Goal: Information Seeking & Learning: Learn about a topic

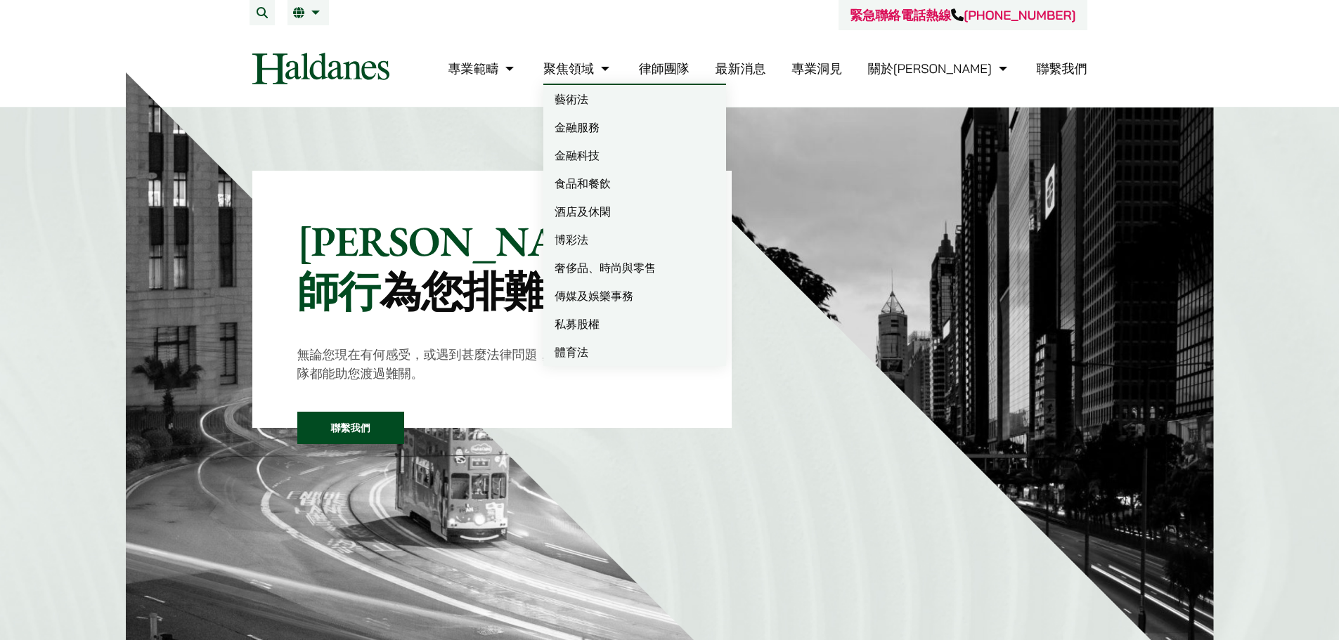
click at [671, 150] on link "金融科技" at bounding box center [634, 155] width 183 height 28
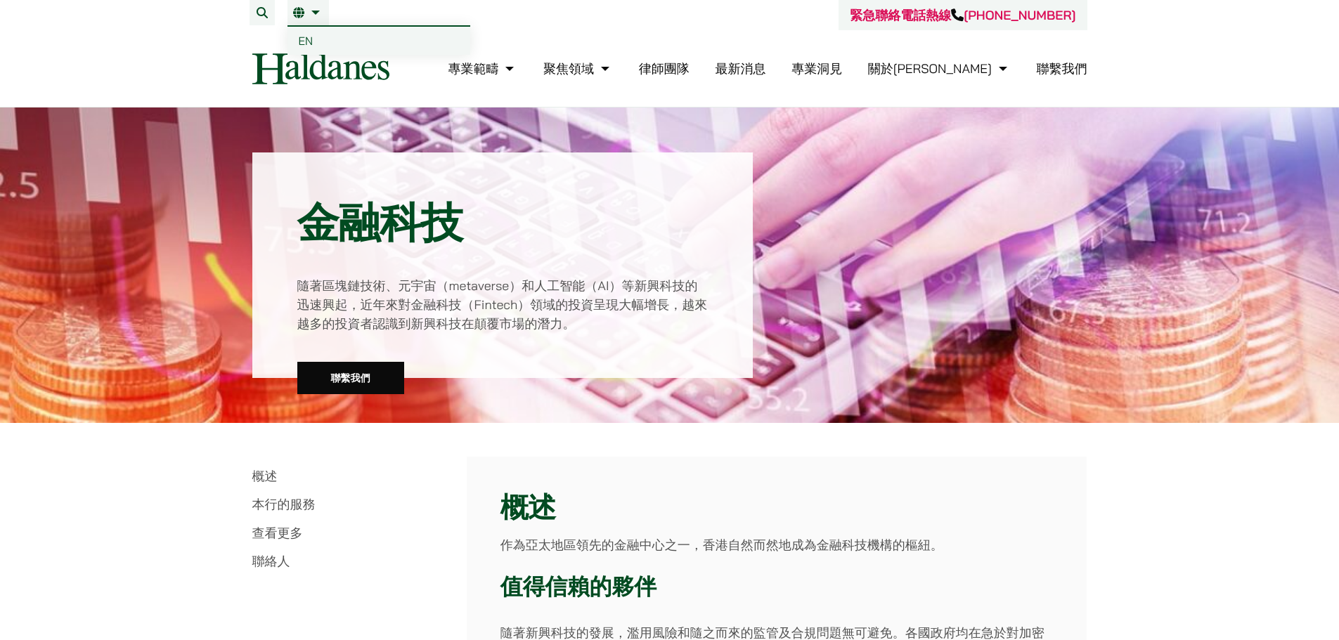
click at [307, 11] on link "繁" at bounding box center [308, 12] width 30 height 11
click at [312, 39] on span "EN" at bounding box center [306, 41] width 15 height 14
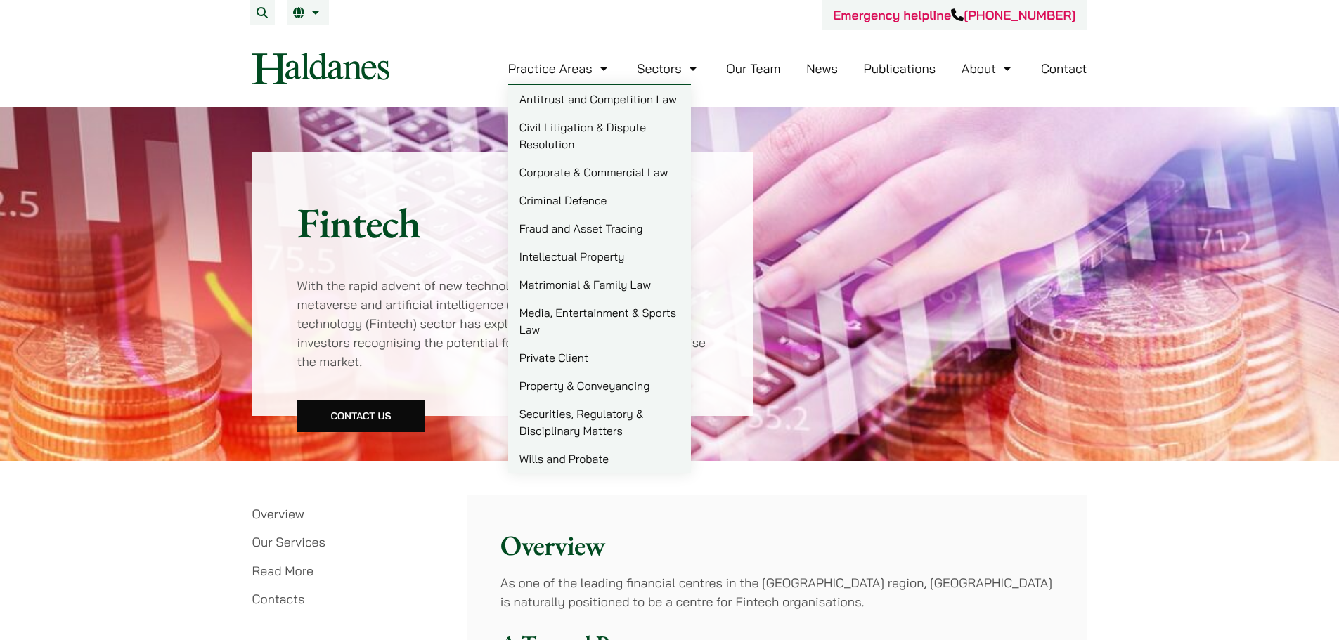
click at [587, 412] on link "Securities, Regulatory & Disciplinary Matters" at bounding box center [599, 422] width 183 height 45
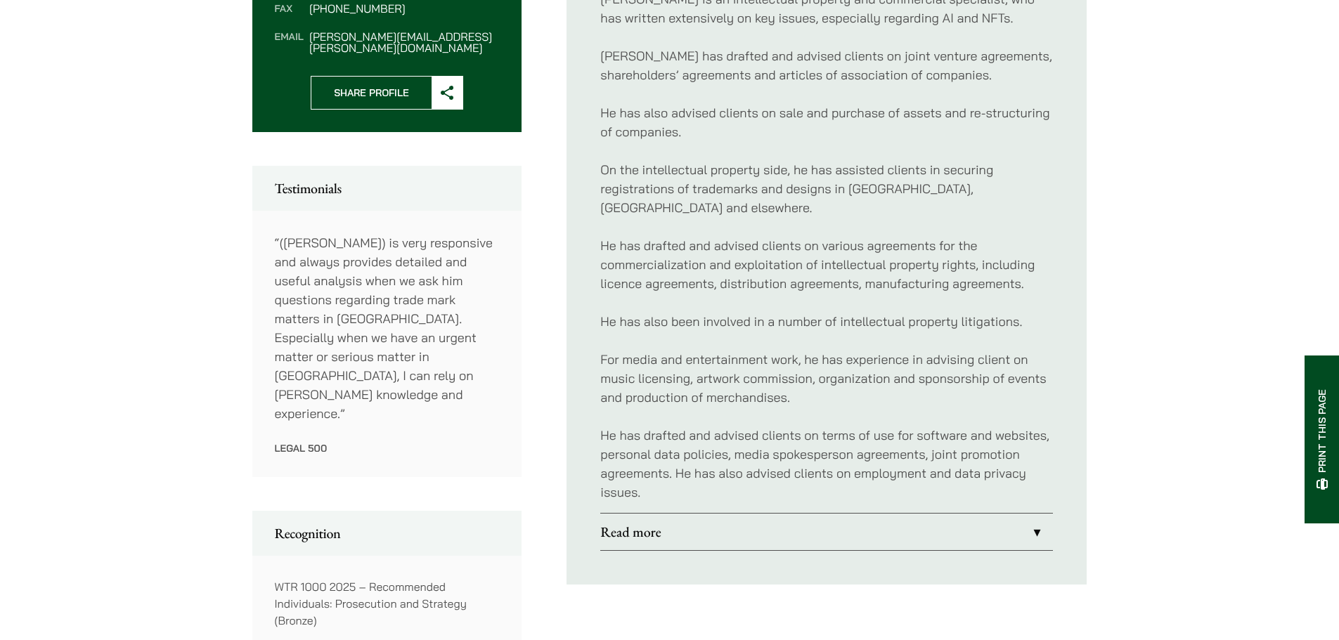
scroll to position [703, 0]
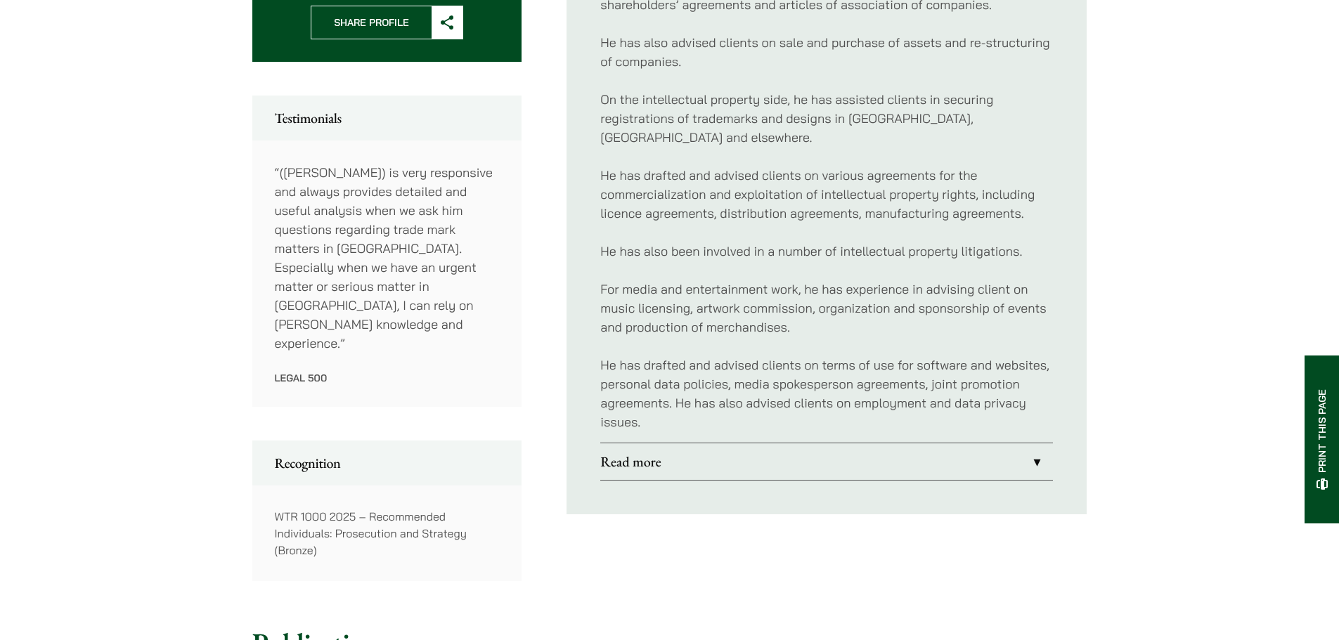
click at [786, 443] on link "Read more" at bounding box center [826, 461] width 453 height 37
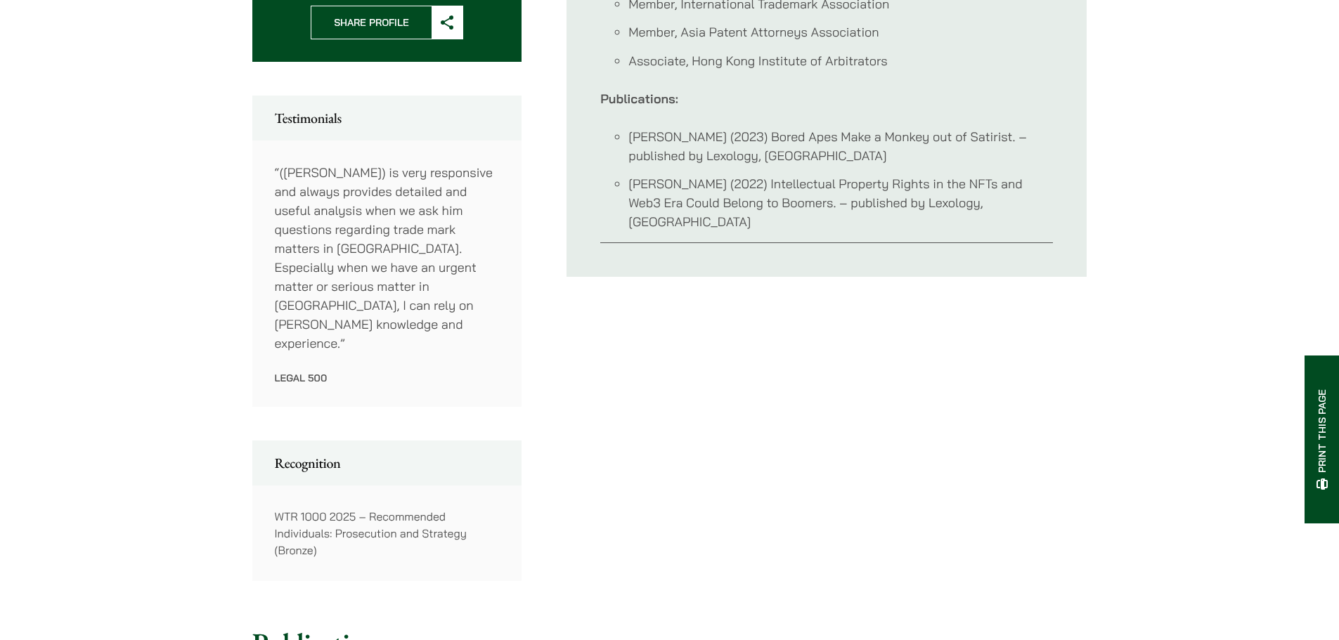
scroll to position [492, 0]
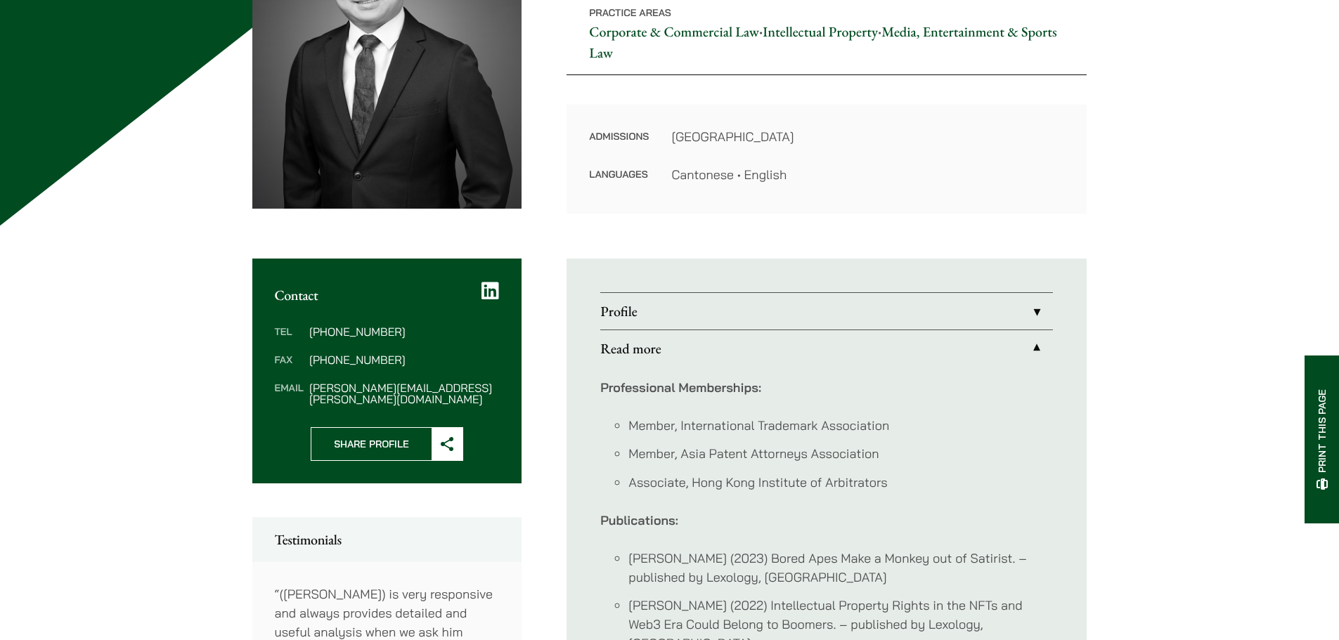
click at [726, 306] on link "Profile" at bounding box center [826, 311] width 453 height 37
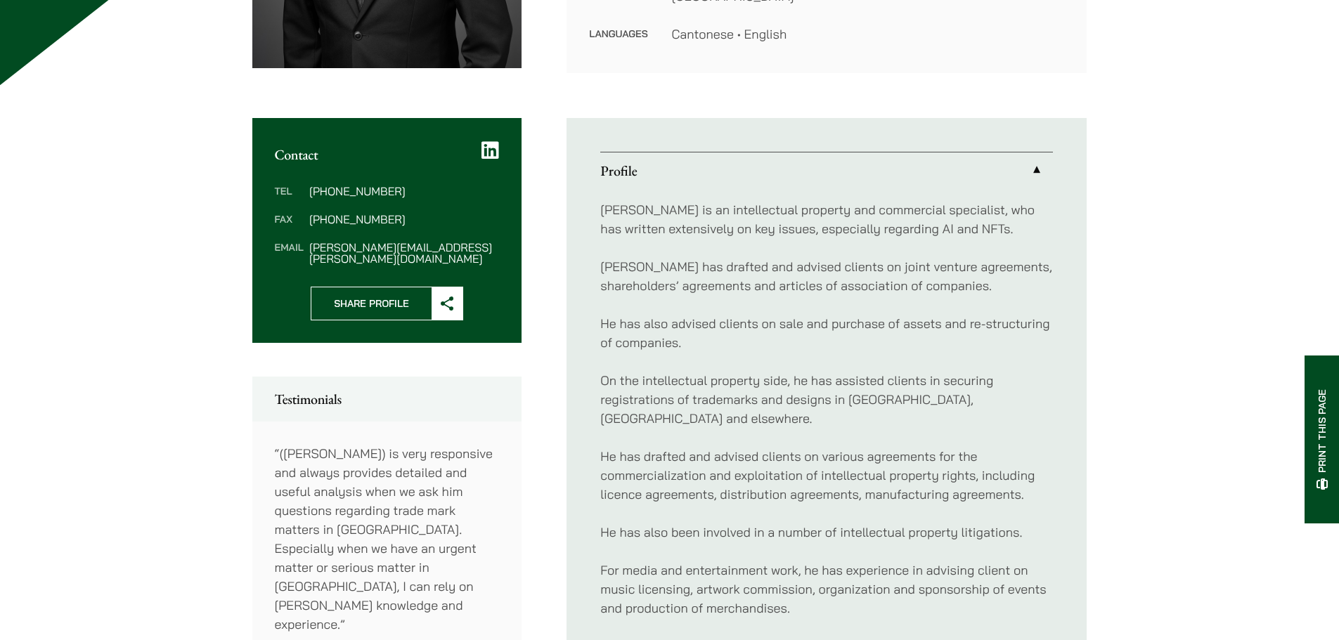
scroll to position [914, 0]
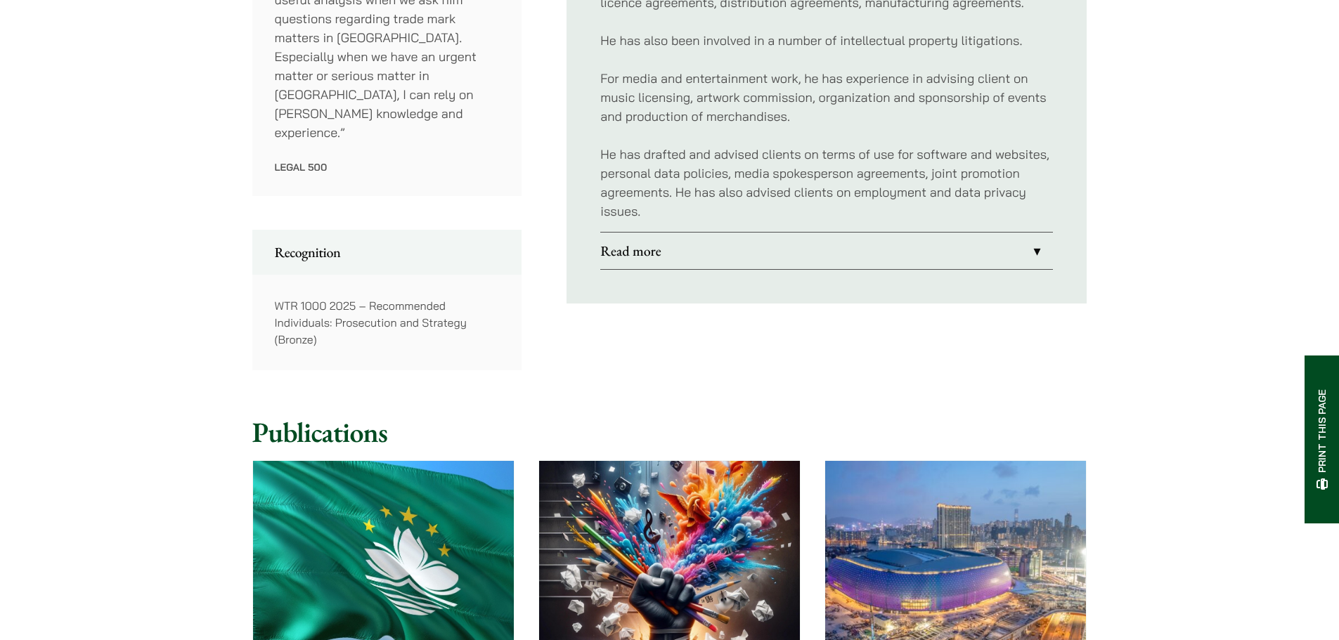
click at [765, 234] on link "Read more" at bounding box center [826, 251] width 453 height 37
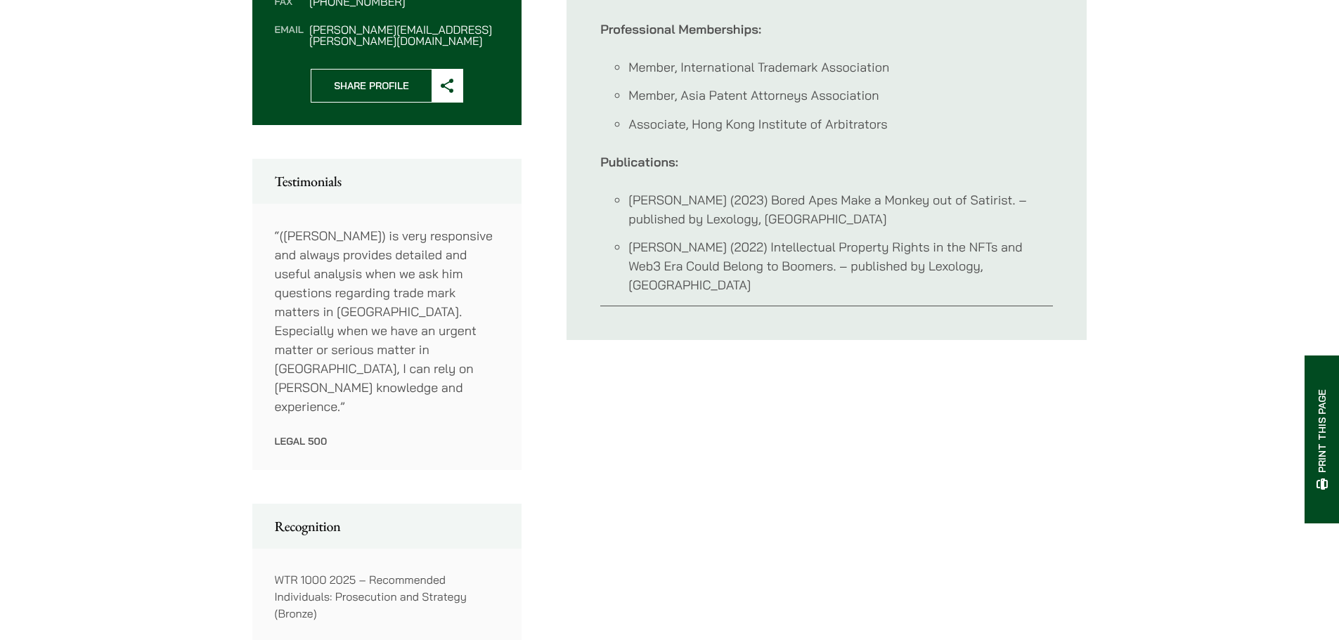
scroll to position [499, 0]
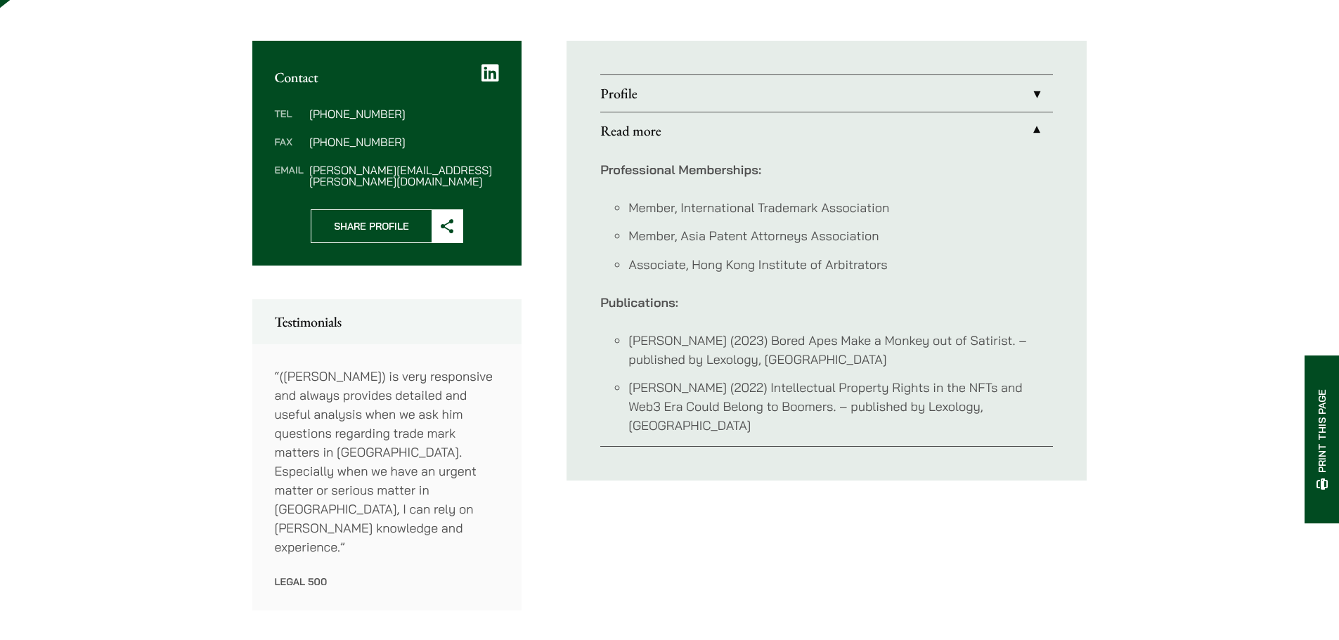
click at [816, 98] on link "Profile" at bounding box center [826, 93] width 453 height 37
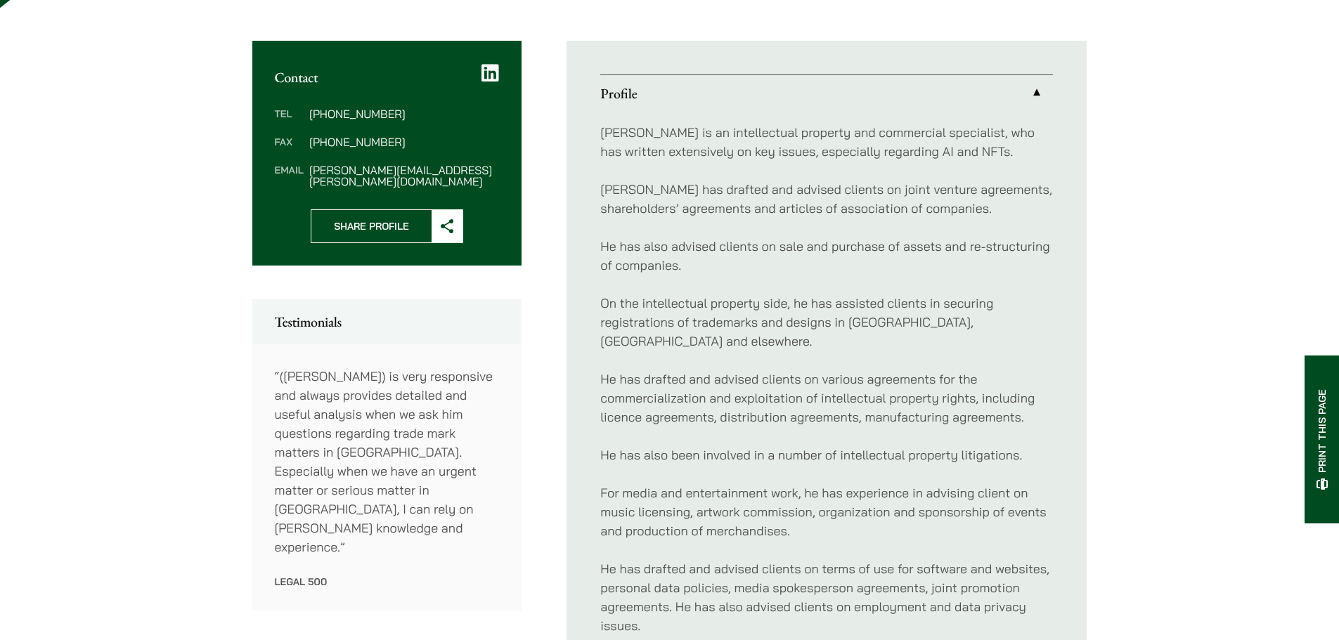
scroll to position [148, 0]
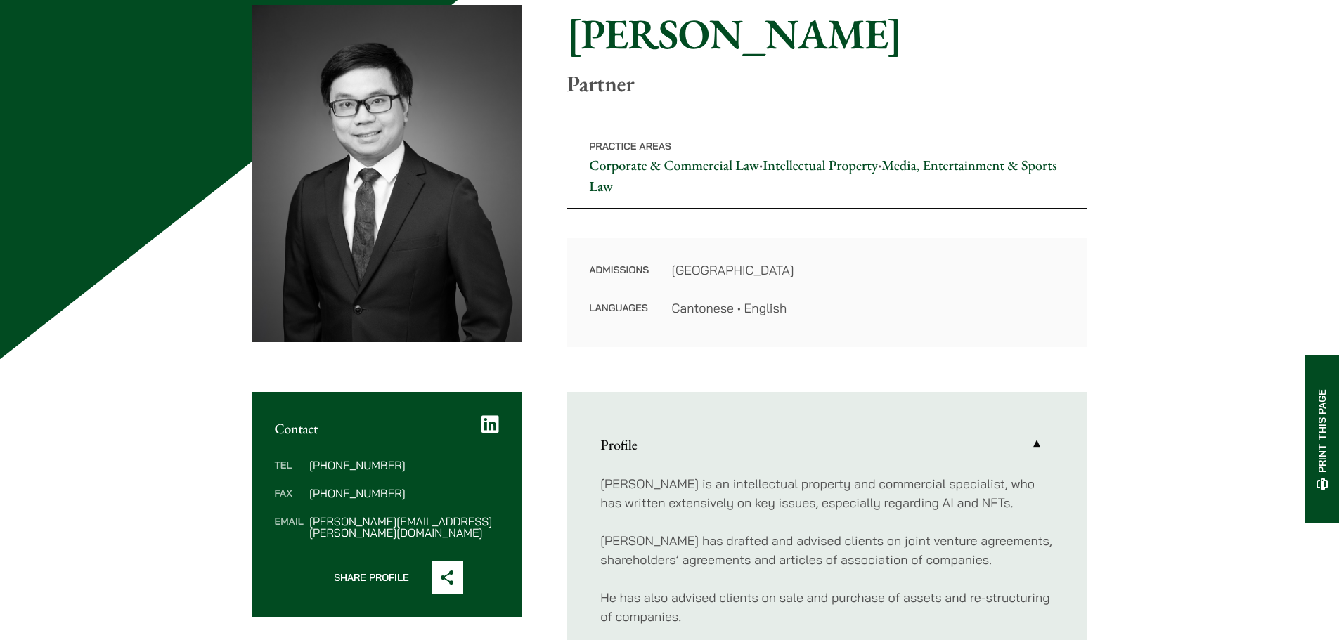
drag, startPoint x: 1015, startPoint y: 79, endPoint x: 1093, endPoint y: 40, distance: 86.7
click at [1015, 79] on p "Partner" at bounding box center [826, 83] width 520 height 27
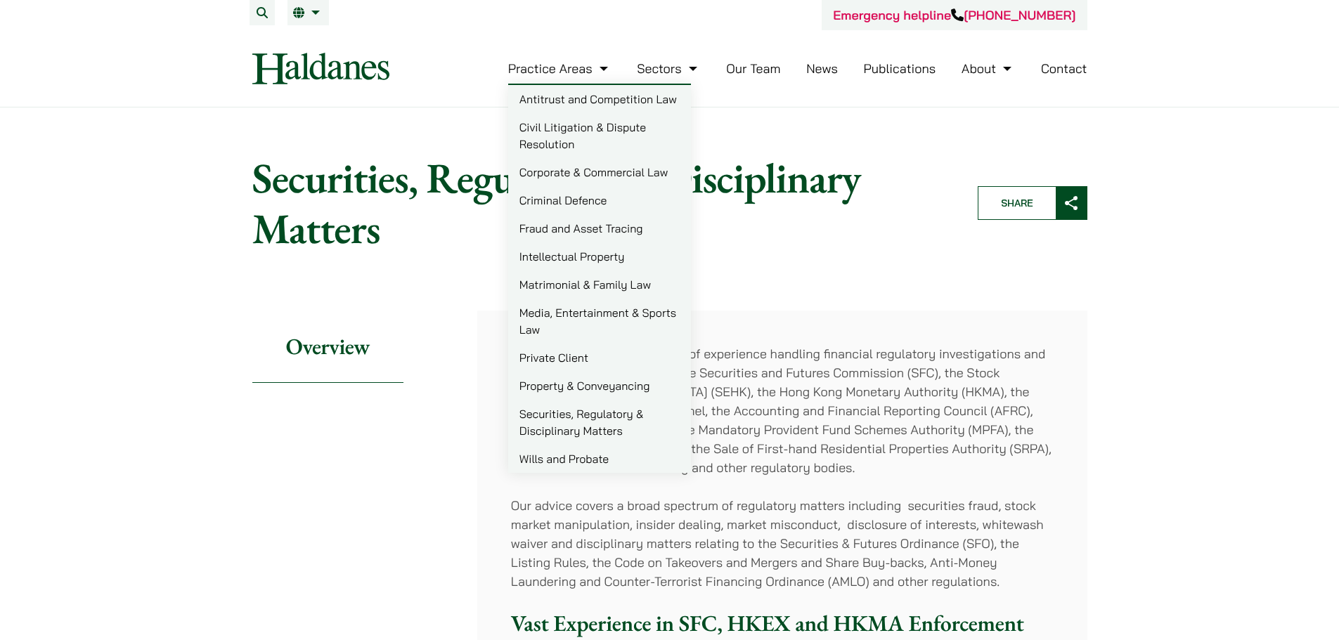
click at [564, 69] on link "Practice Areas" at bounding box center [559, 68] width 103 height 16
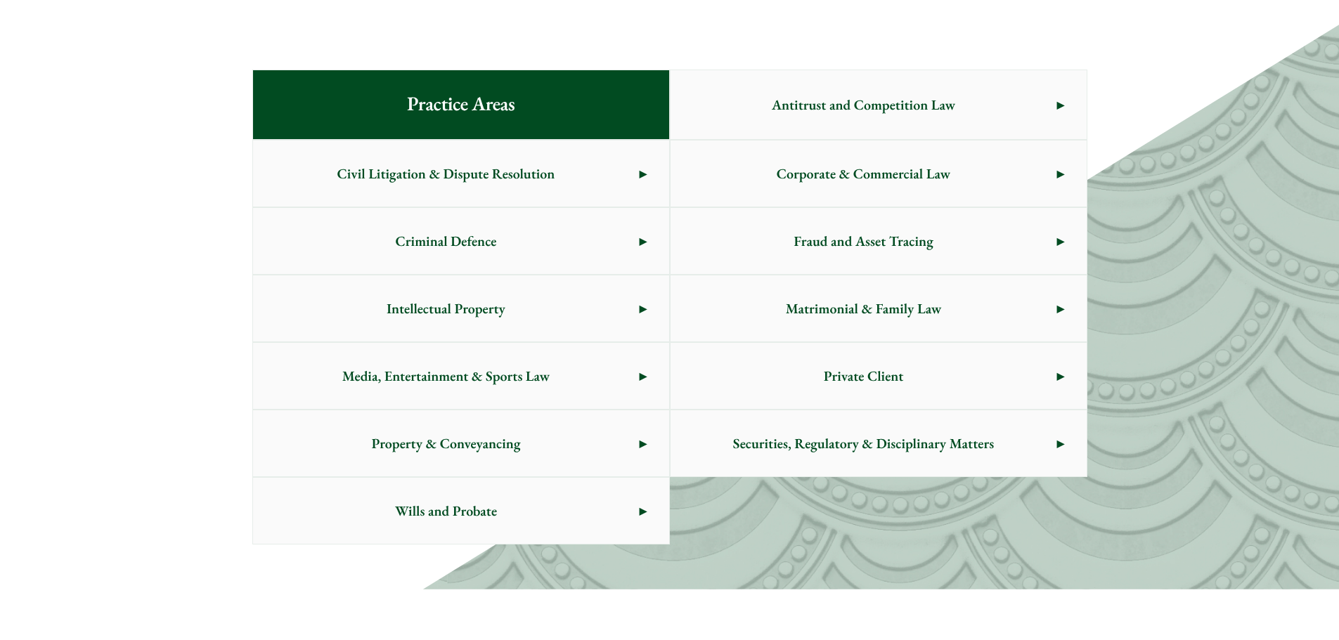
scroll to position [651, 0]
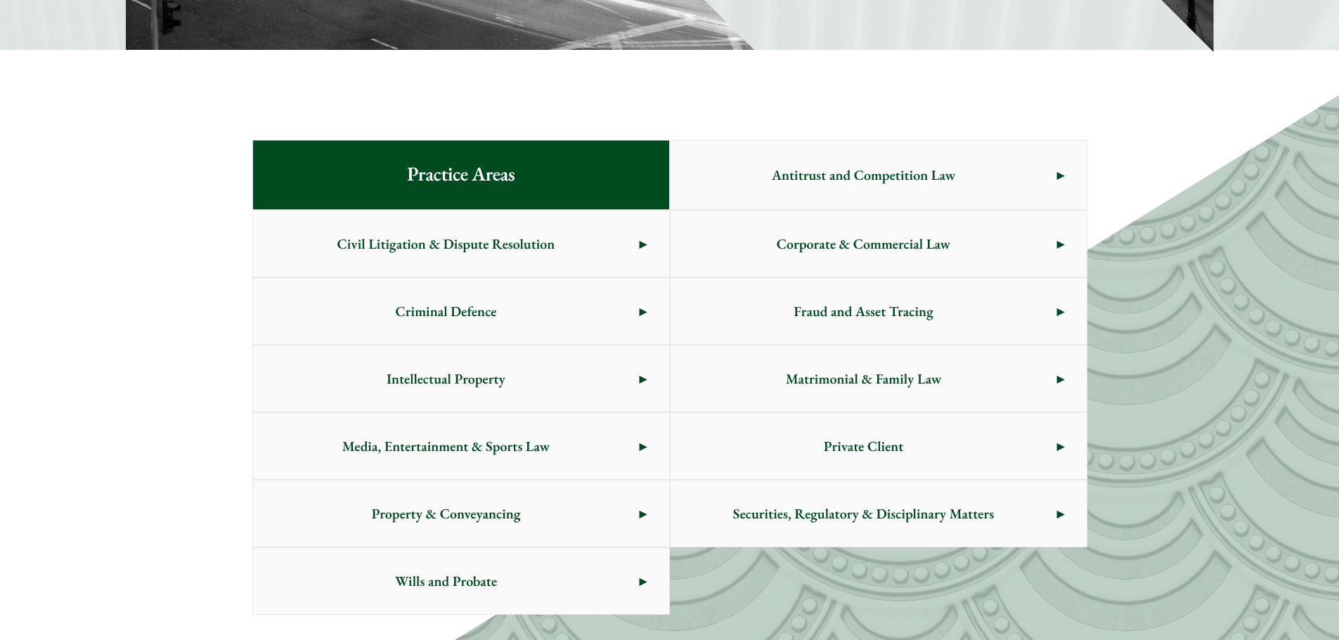
click at [819, 257] on span "Corporate & Commercial Law" at bounding box center [863, 244] width 387 height 66
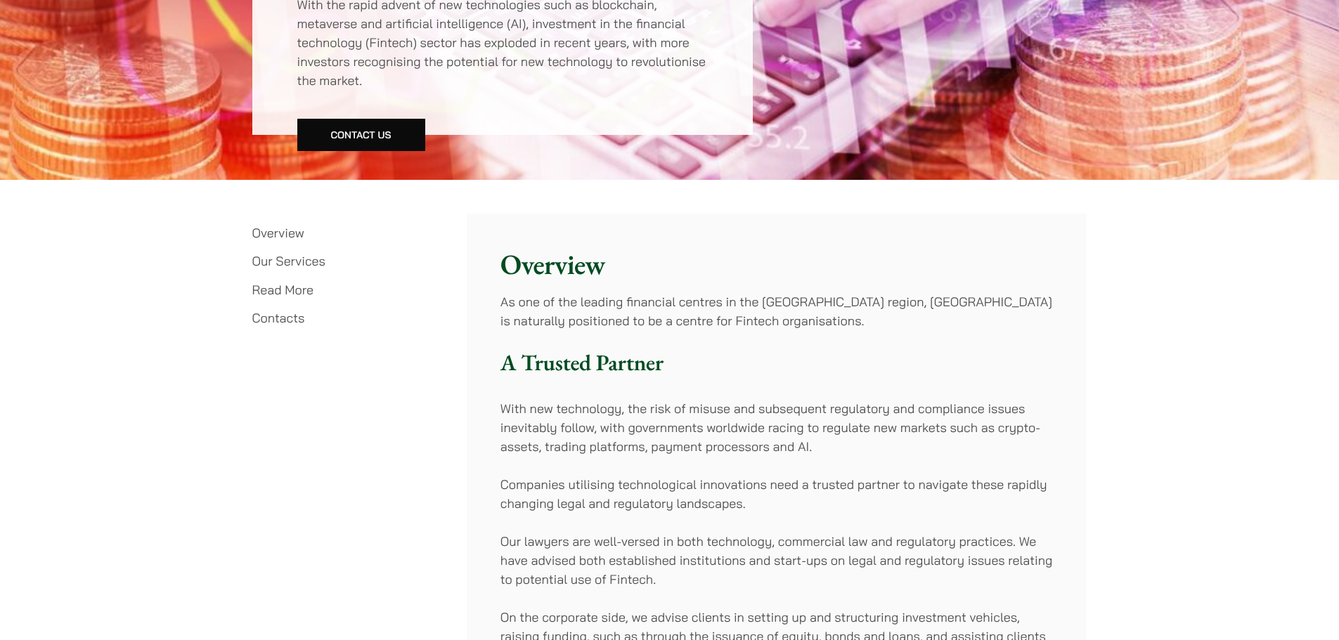
scroll to position [492, 0]
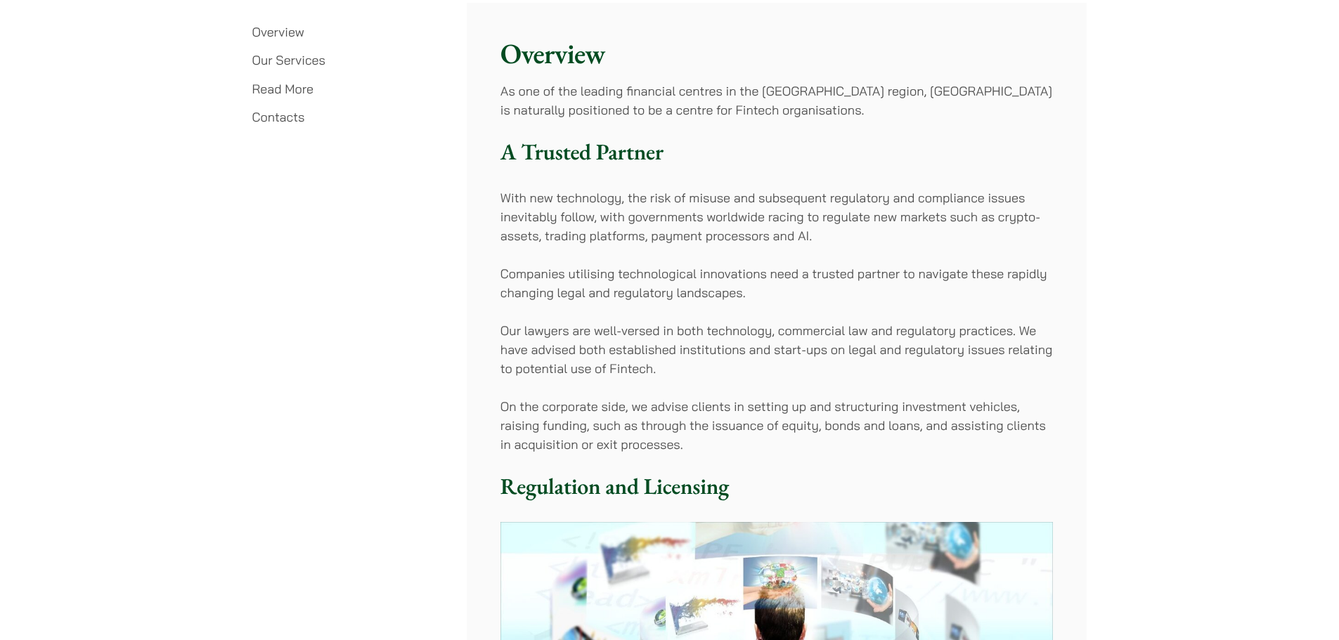
click at [629, 218] on p "With new technology, the risk of misuse and subsequent regulatory and complianc…" at bounding box center [776, 216] width 552 height 57
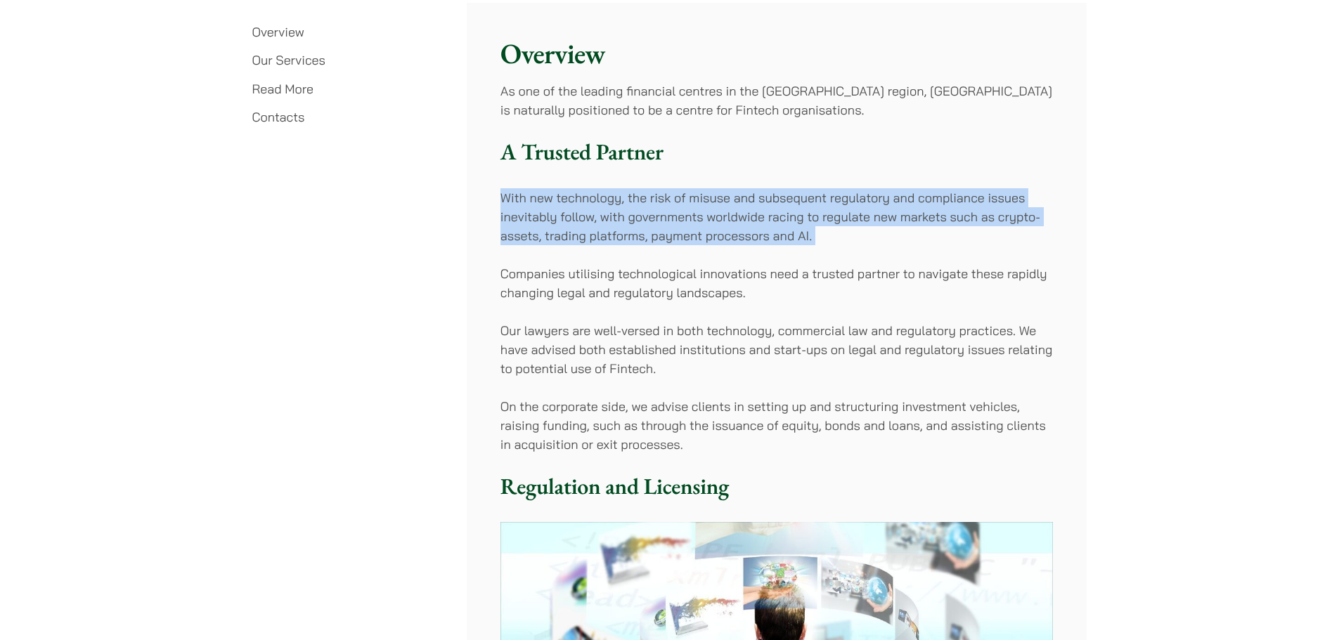
click at [629, 218] on p "With new technology, the risk of misuse and subsequent regulatory and complianc…" at bounding box center [776, 216] width 552 height 57
click at [625, 227] on p "With new technology, the risk of misuse and subsequent regulatory and complianc…" at bounding box center [776, 216] width 552 height 57
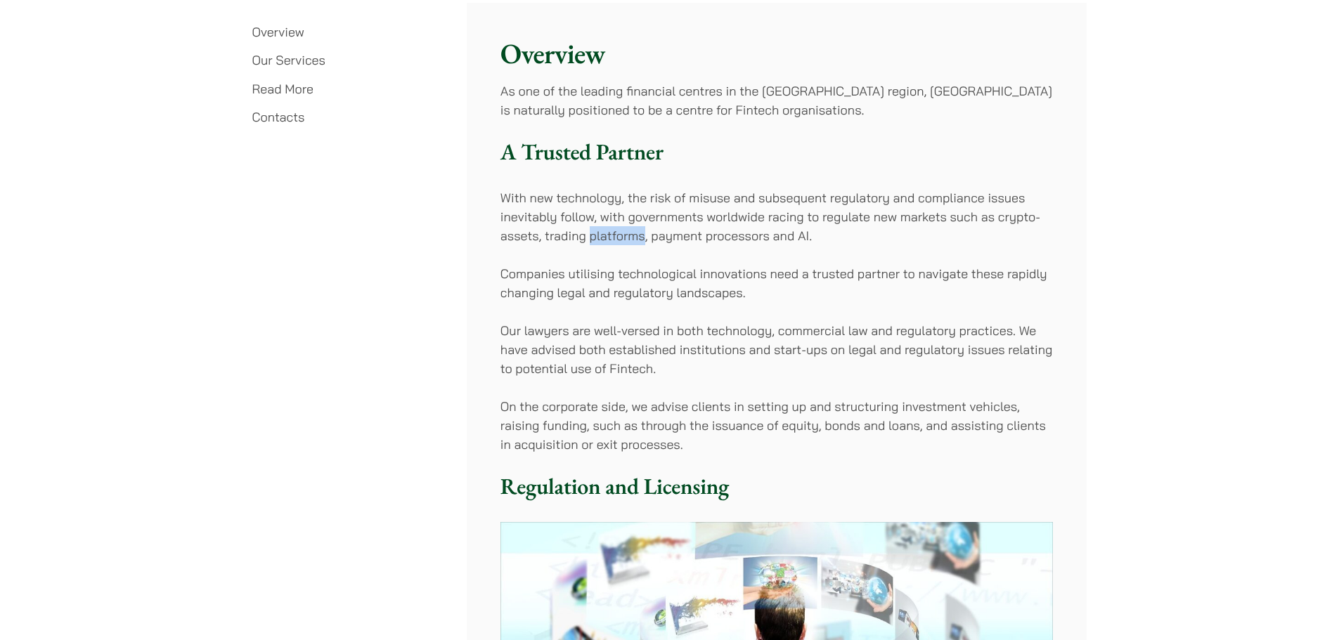
click at [625, 227] on p "With new technology, the risk of misuse and subsequent regulatory and complianc…" at bounding box center [776, 216] width 552 height 57
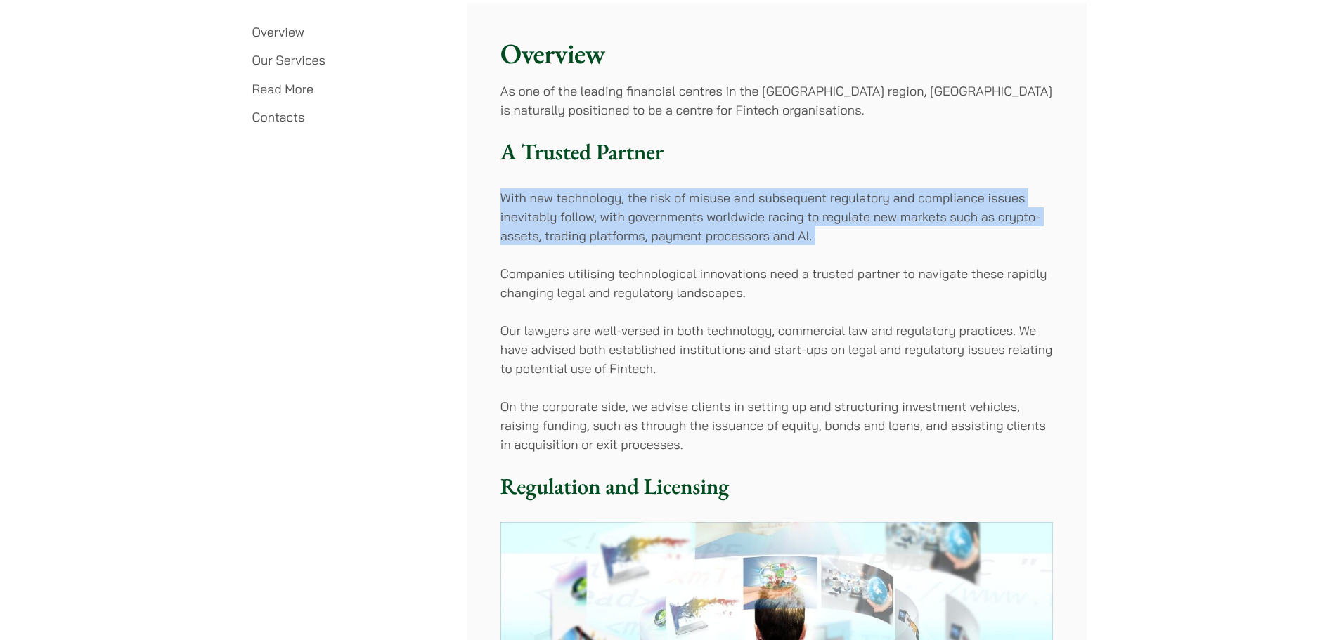
click at [625, 227] on p "With new technology, the risk of misuse and subsequent regulatory and complianc…" at bounding box center [776, 216] width 552 height 57
click at [655, 204] on p "With new technology, the risk of misuse and subsequent regulatory and complianc…" at bounding box center [776, 216] width 552 height 57
click at [665, 214] on p "With new technology, the risk of misuse and subsequent regulatory and complianc…" at bounding box center [776, 216] width 552 height 57
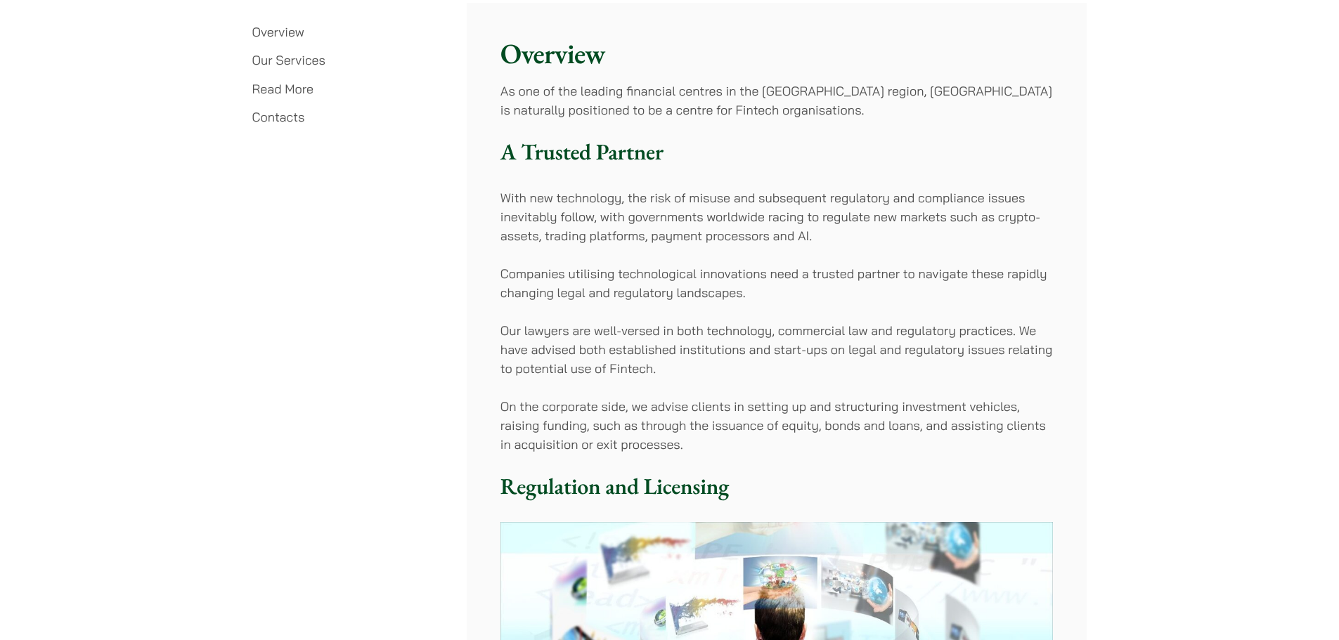
click at [638, 226] on p "With new technology, the risk of misuse and subsequent regulatory and complianc…" at bounding box center [776, 216] width 552 height 57
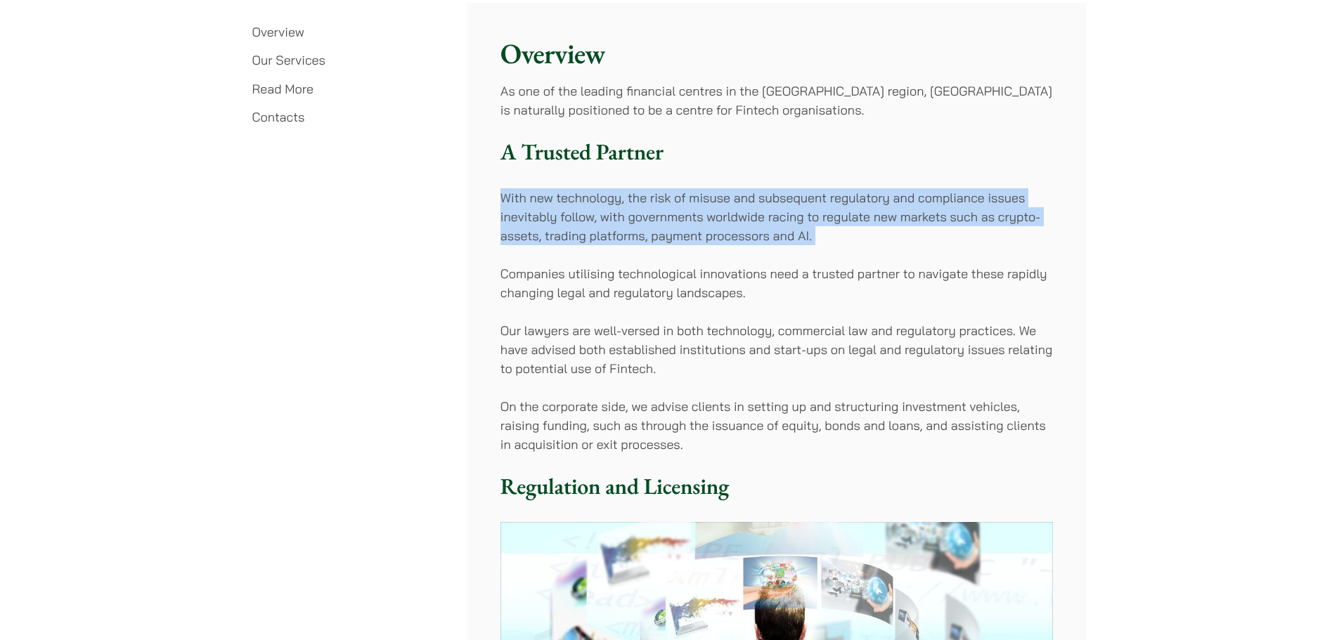
click at [638, 226] on p "With new technology, the risk of misuse and subsequent regulatory and complianc…" at bounding box center [776, 216] width 552 height 57
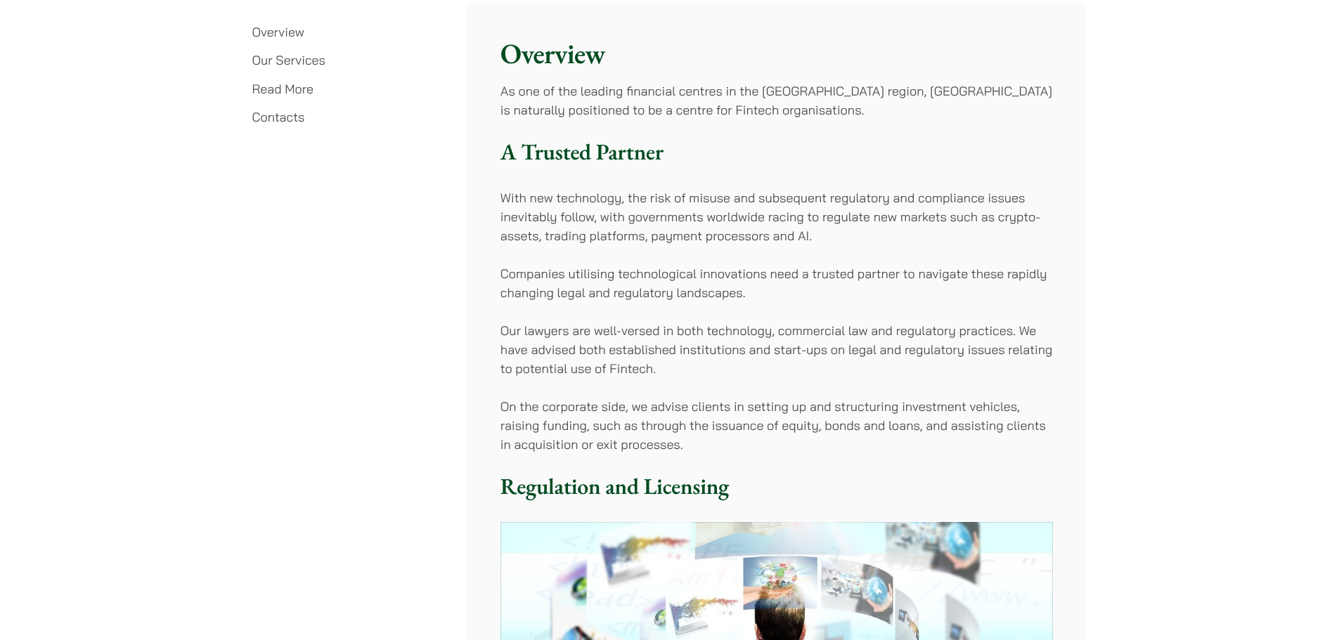
click at [634, 259] on div "Overview As one of the leading financial centres in the [GEOGRAPHIC_DATA] regio…" at bounding box center [777, 492] width 620 height 978
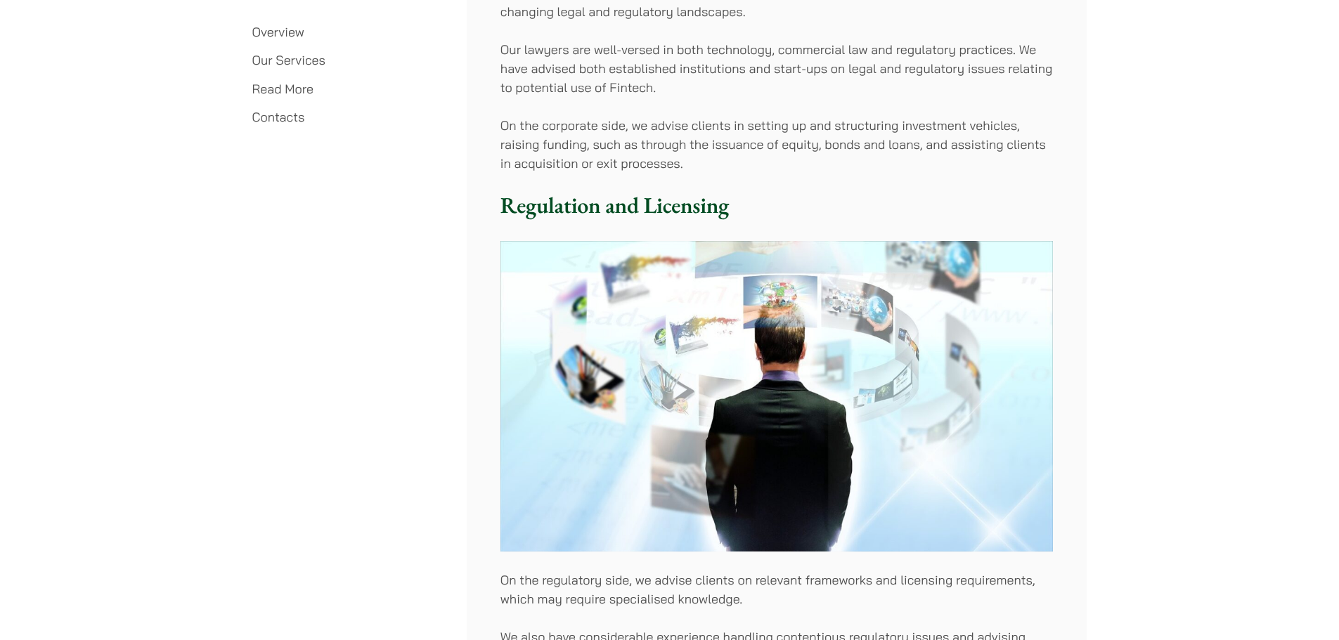
scroll to position [351, 0]
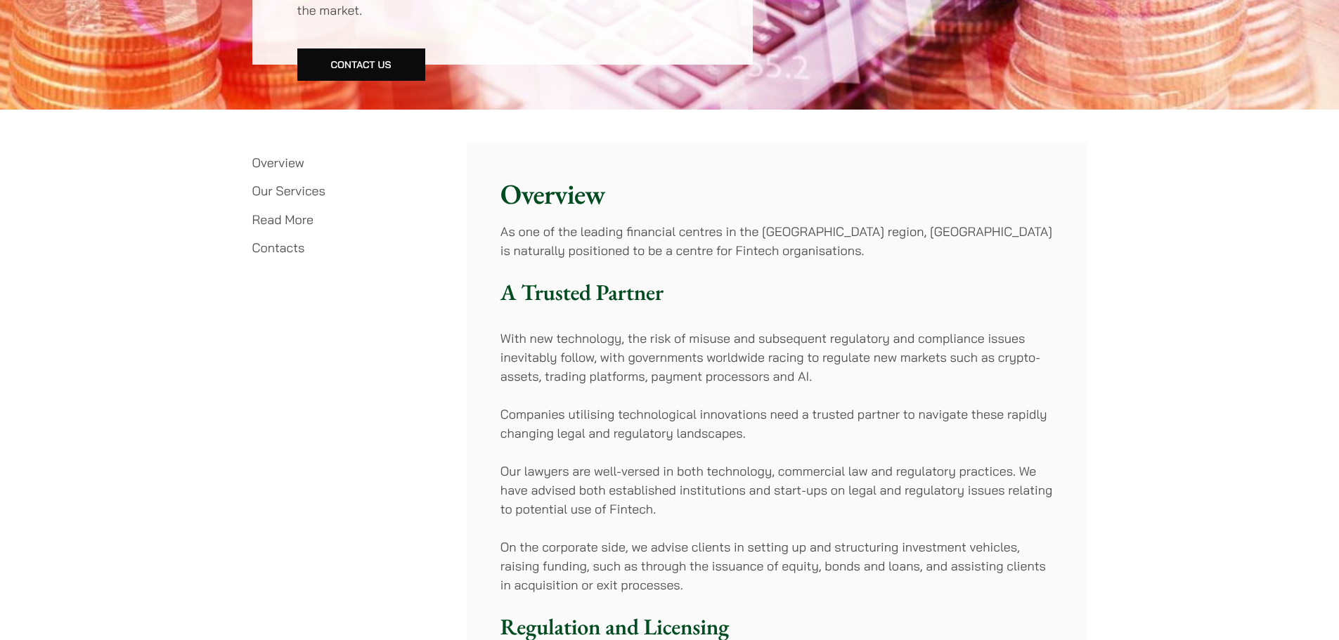
click at [872, 361] on p "With new technology, the risk of misuse and subsequent regulatory and complianc…" at bounding box center [776, 357] width 552 height 57
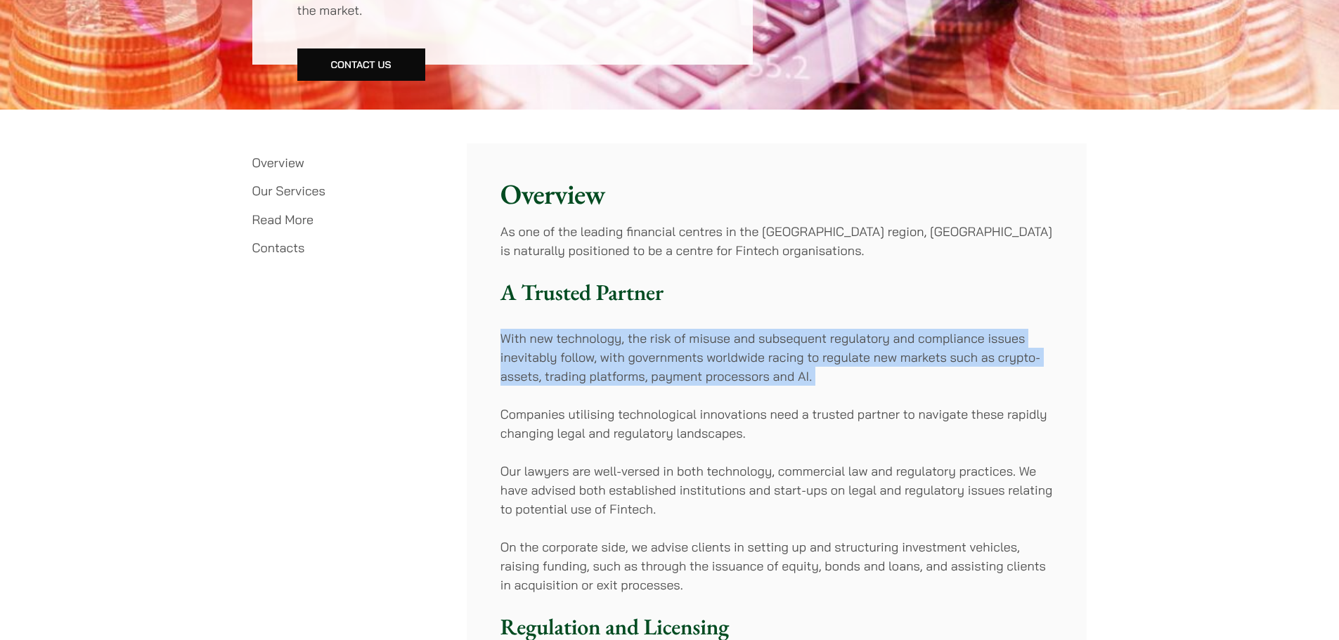
click at [872, 361] on p "With new technology, the risk of misuse and subsequent regulatory and complianc…" at bounding box center [776, 357] width 552 height 57
click at [786, 368] on p "With new technology, the risk of misuse and subsequent regulatory and complianc…" at bounding box center [776, 357] width 552 height 57
click at [846, 349] on p "With new technology, the risk of misuse and subsequent regulatory and complianc…" at bounding box center [776, 357] width 552 height 57
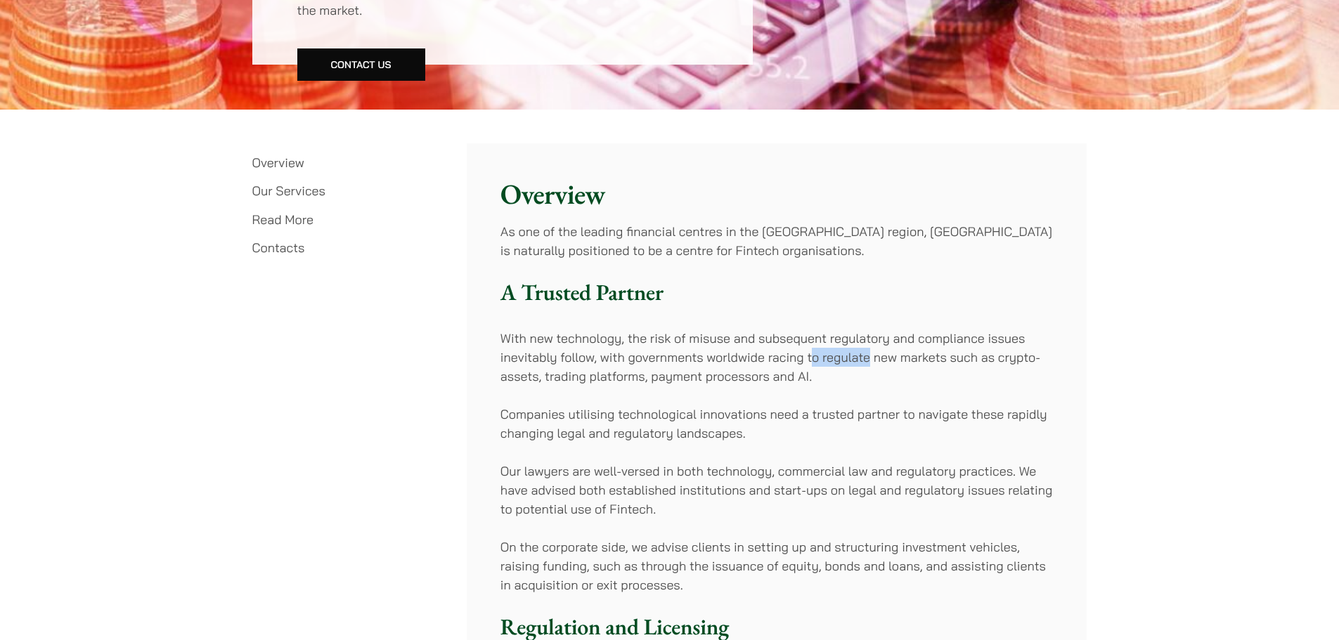
drag, startPoint x: 812, startPoint y: 363, endPoint x: 867, endPoint y: 352, distance: 56.5
click at [867, 352] on p "With new technology, the risk of misuse and subsequent regulatory and complianc…" at bounding box center [776, 357] width 552 height 57
click at [907, 363] on p "With new technology, the risk of misuse and subsequent regulatory and complianc…" at bounding box center [776, 357] width 552 height 57
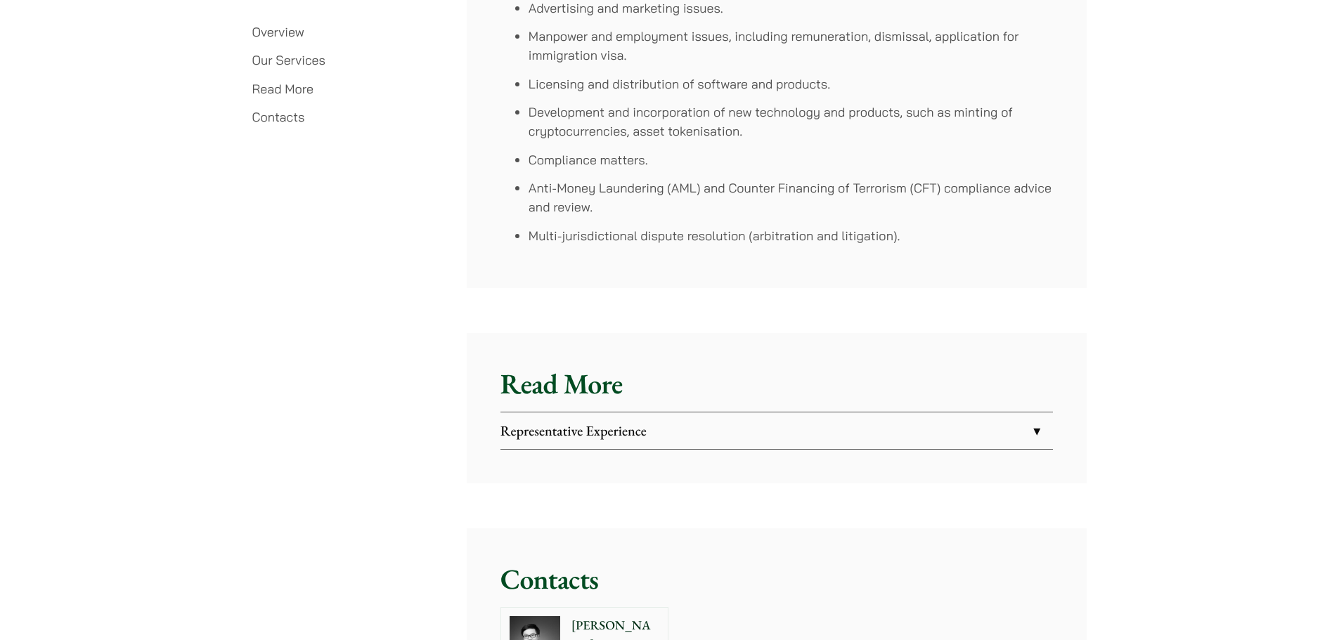
scroll to position [2179, 0]
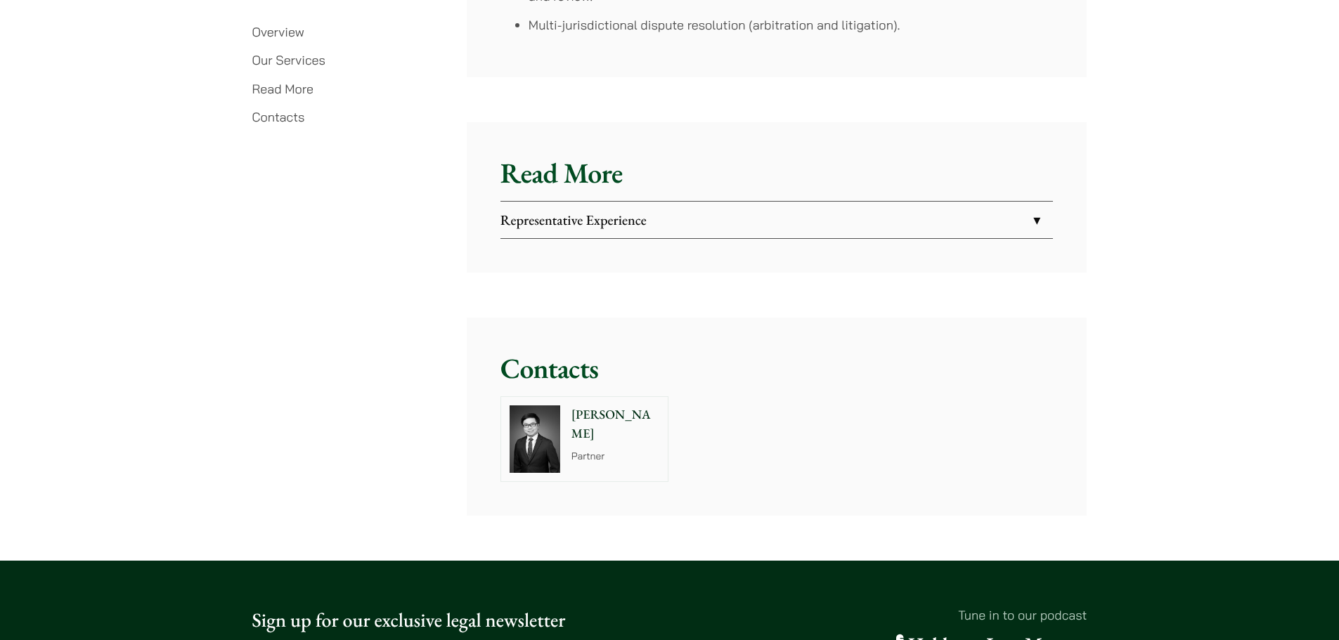
click at [682, 237] on link "Representative Experience" at bounding box center [776, 220] width 552 height 37
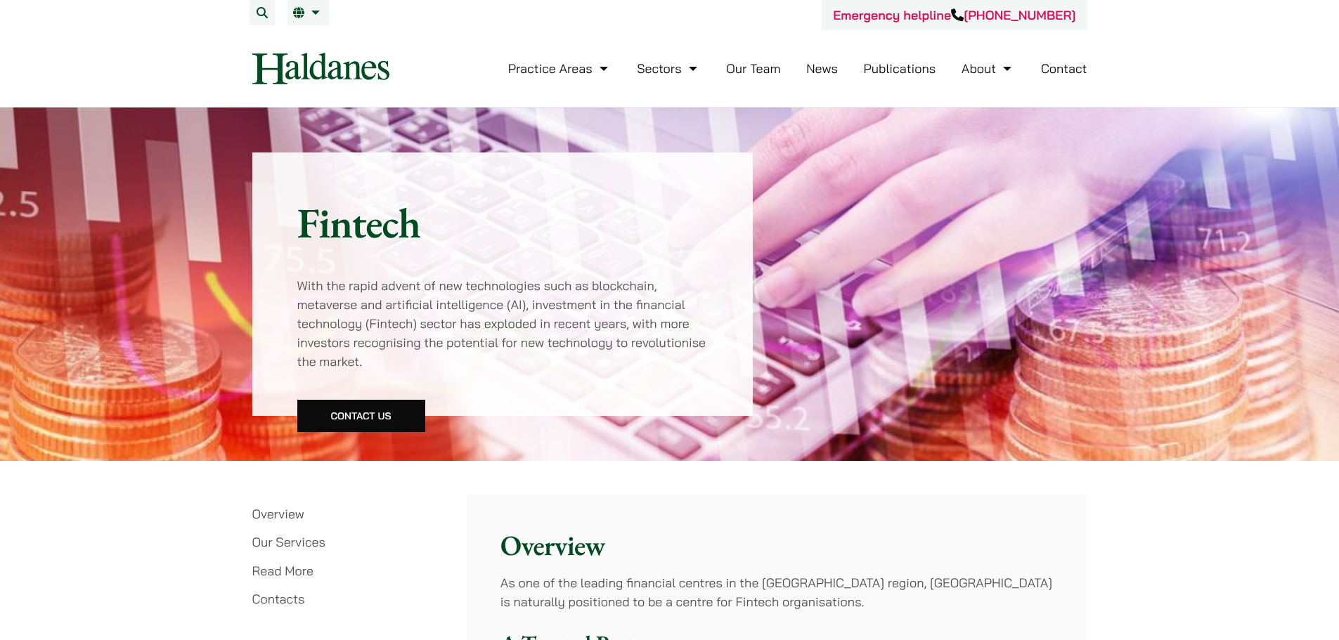
scroll to position [492, 0]
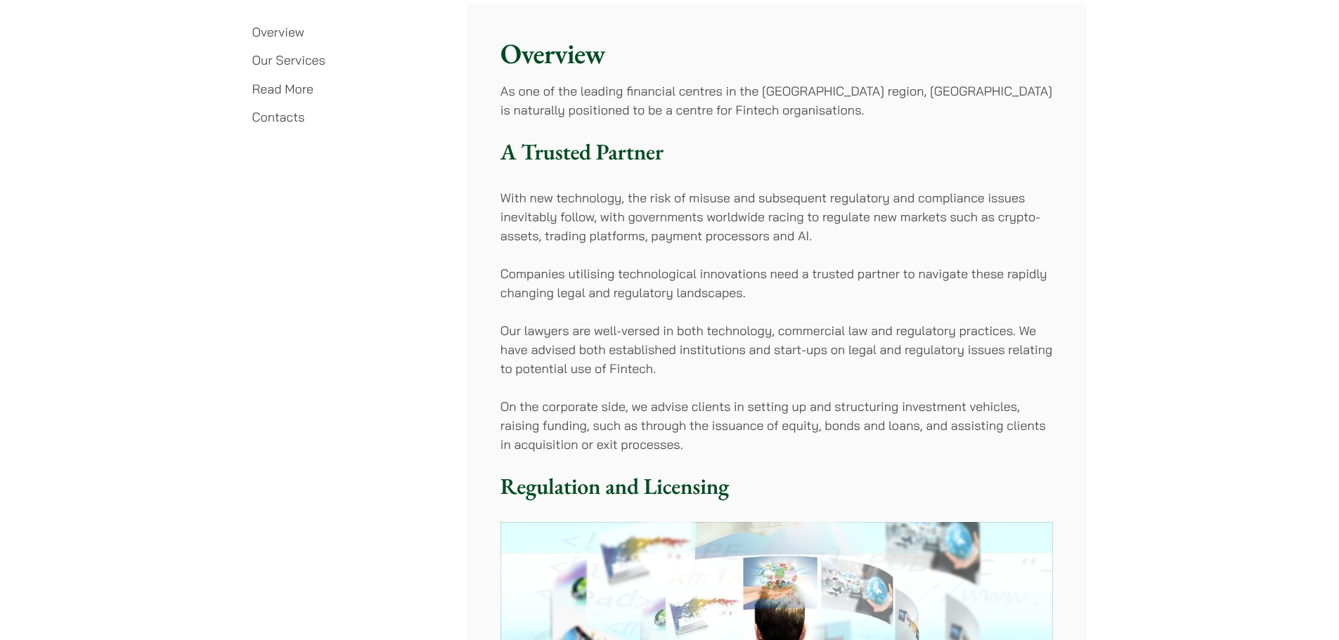
click at [281, 118] on link "Contacts" at bounding box center [278, 117] width 53 height 16
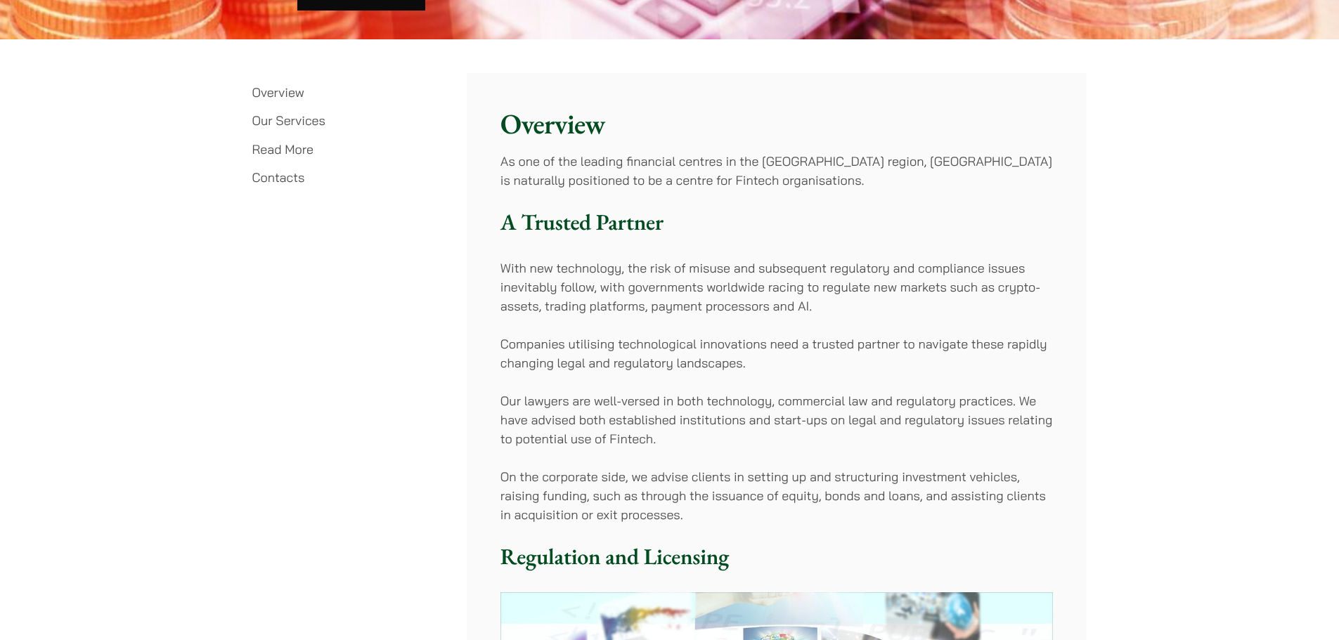
scroll to position [773, 0]
